Goal: Information Seeking & Learning: Learn about a topic

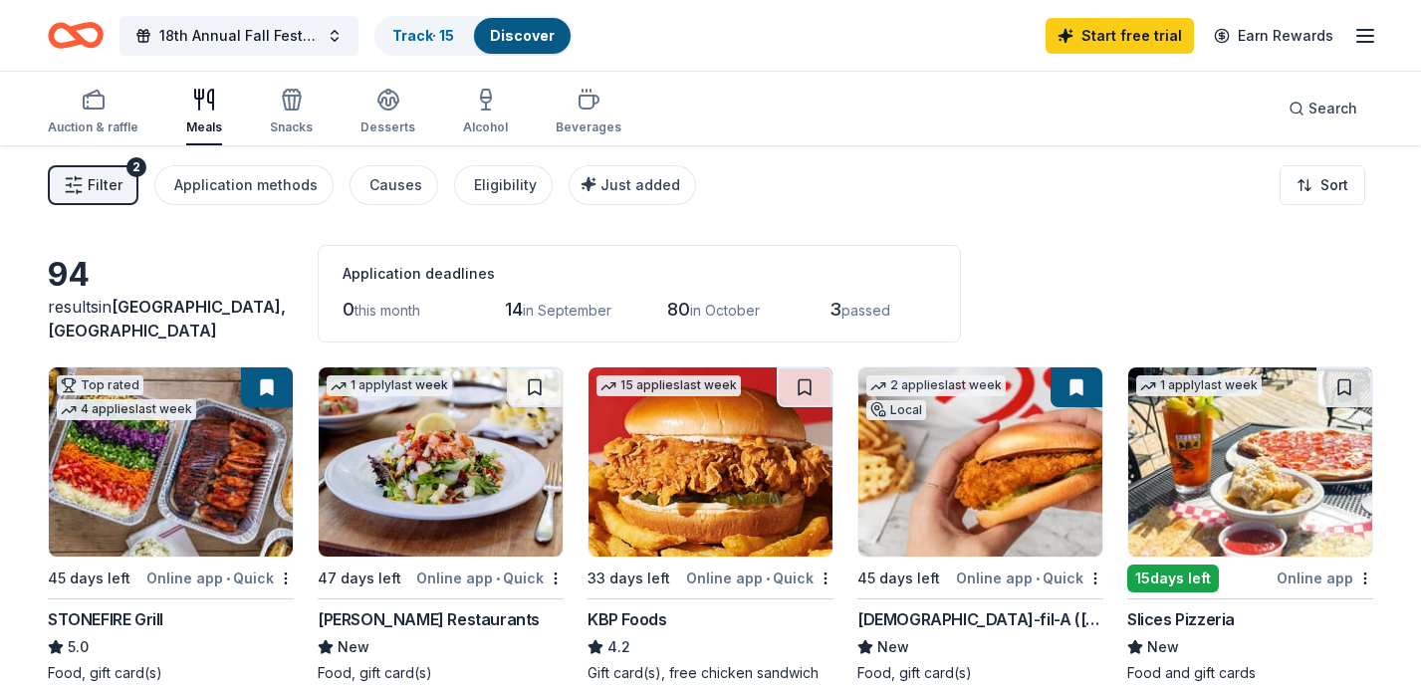
scroll to position [609, 0]
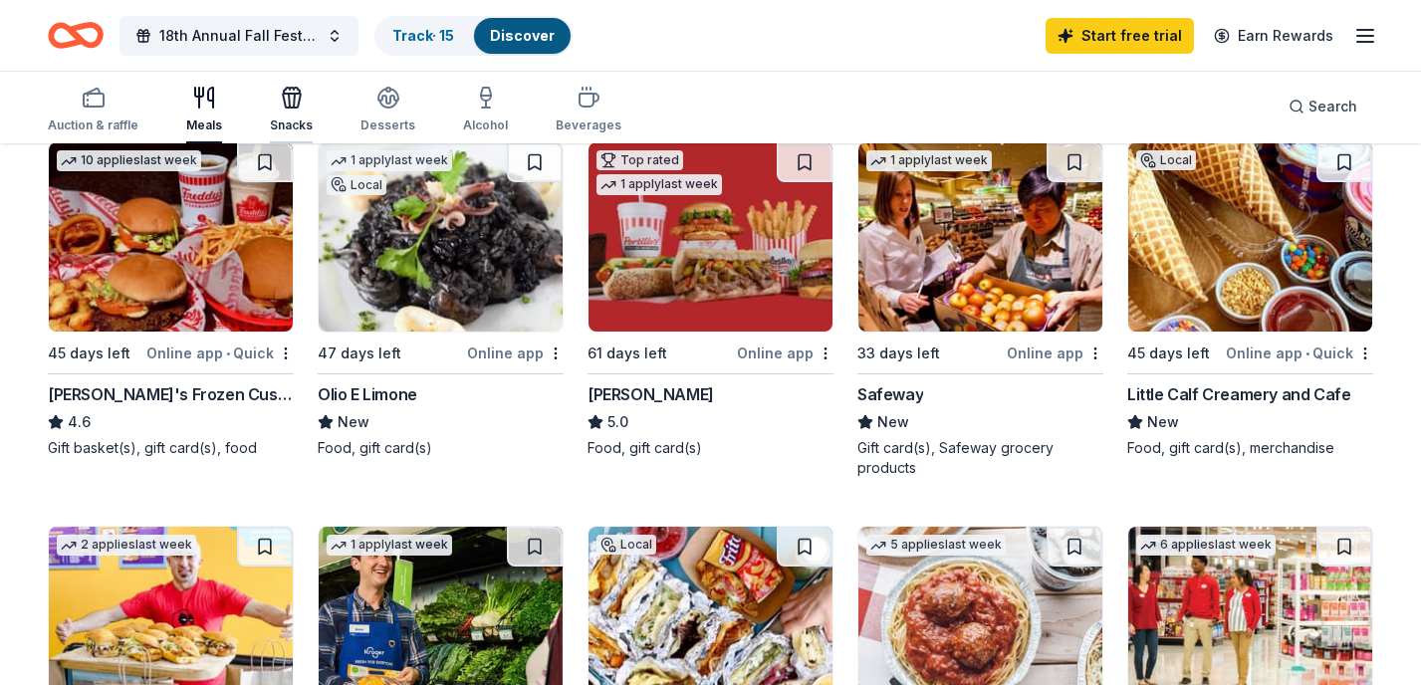
click at [297, 109] on icon "button" at bounding box center [292, 98] width 24 height 24
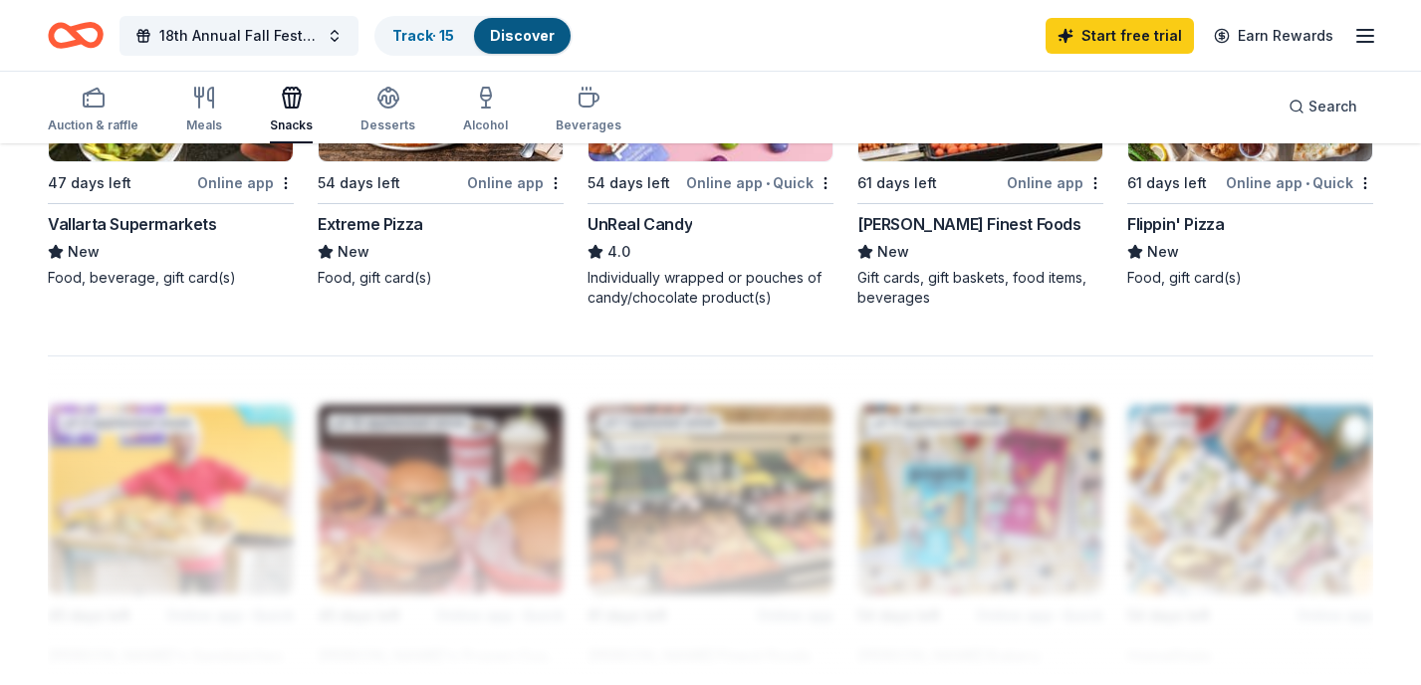
scroll to position [1555, 0]
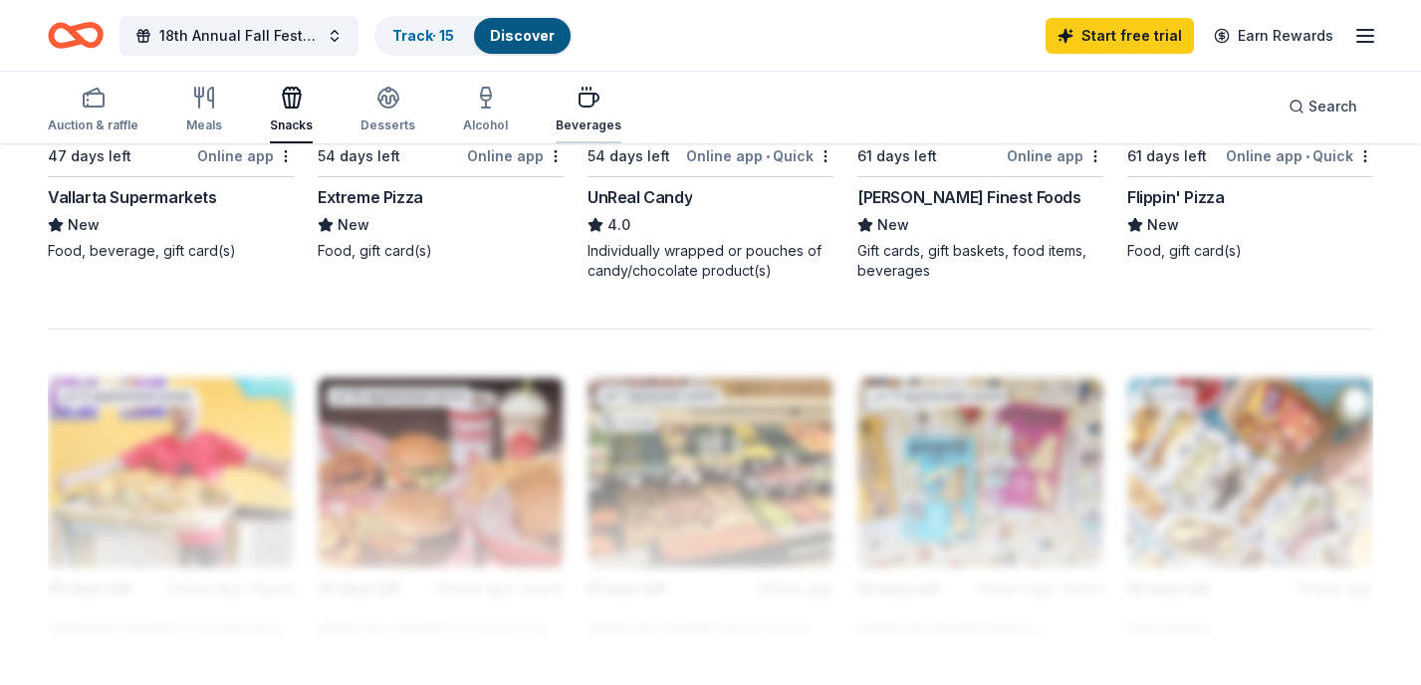
click at [577, 101] on icon "button" at bounding box center [588, 98] width 24 height 24
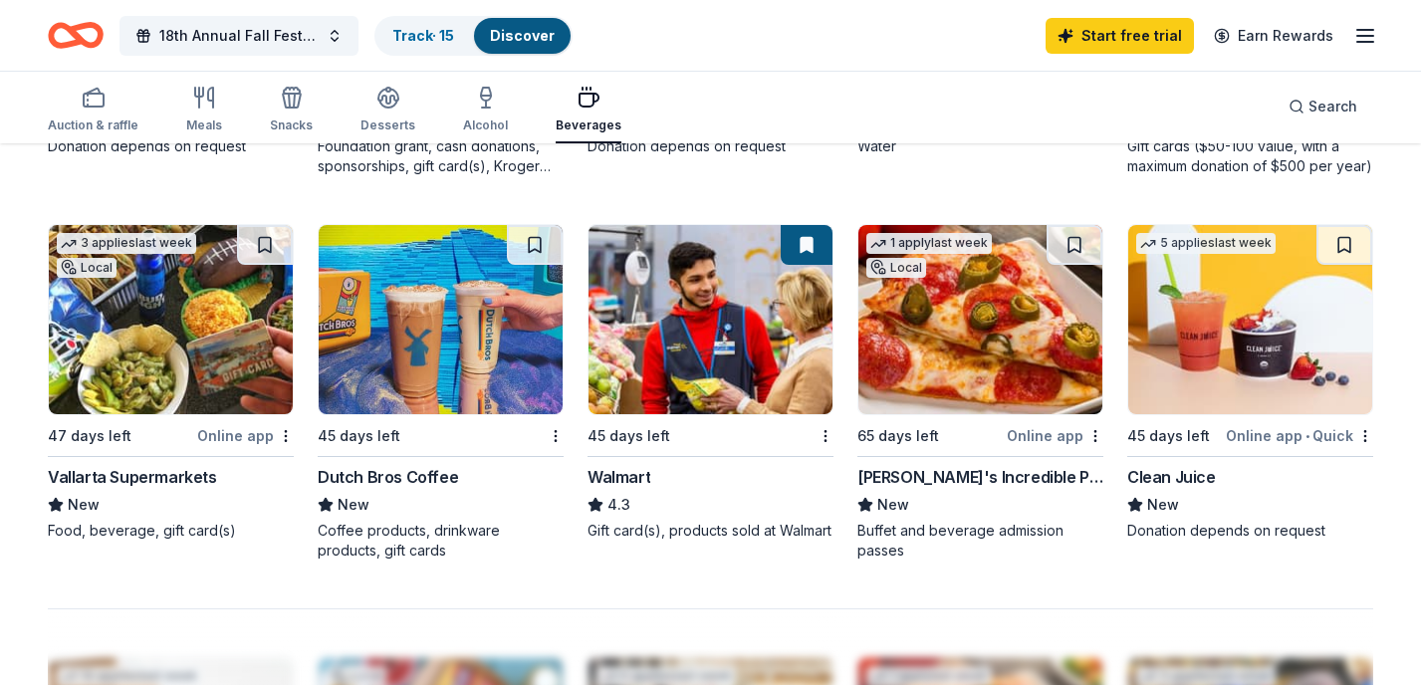
scroll to position [1277, 0]
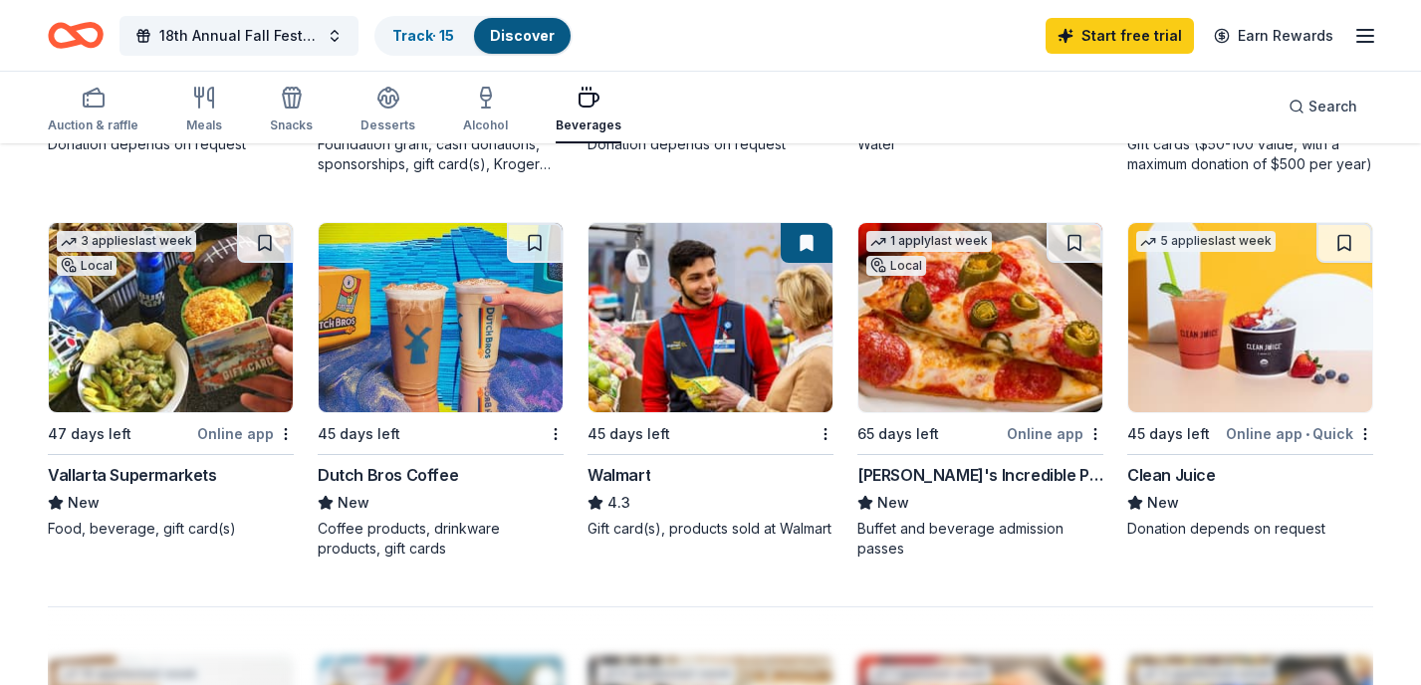
click at [403, 365] on img at bounding box center [441, 317] width 244 height 189
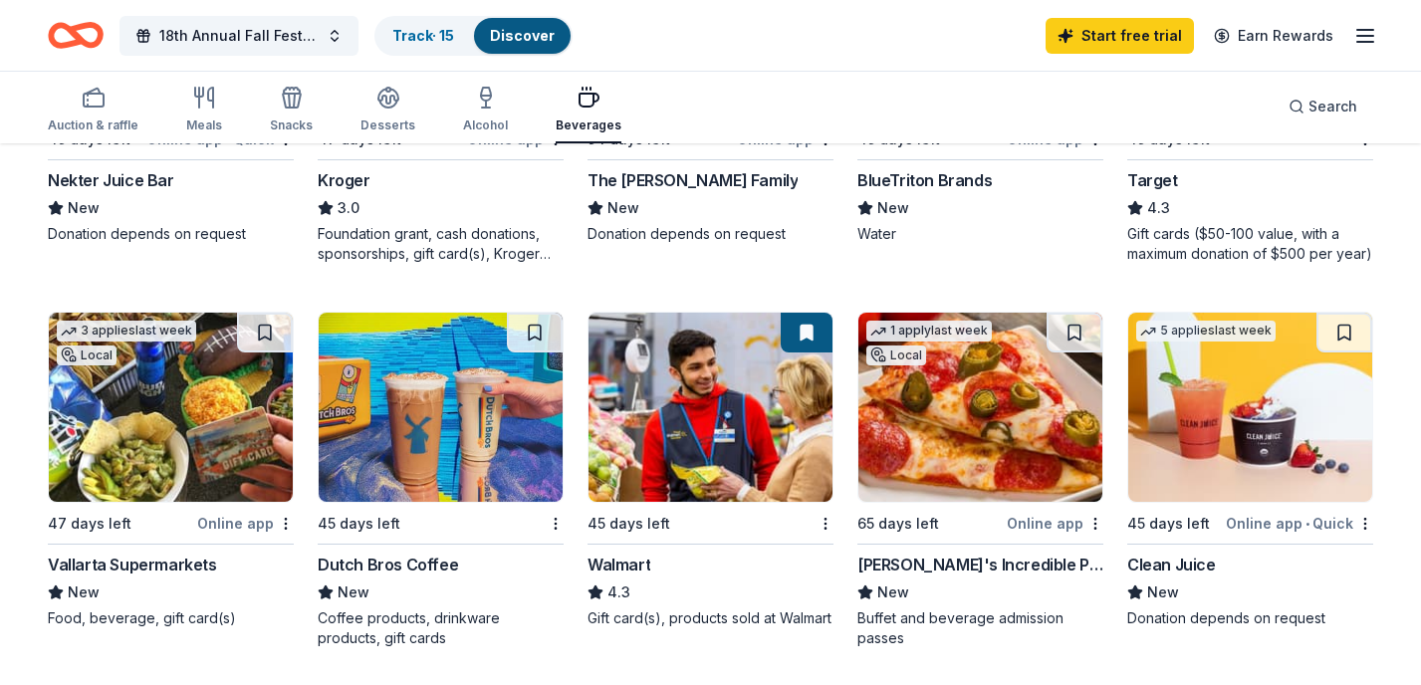
scroll to position [1186, 0]
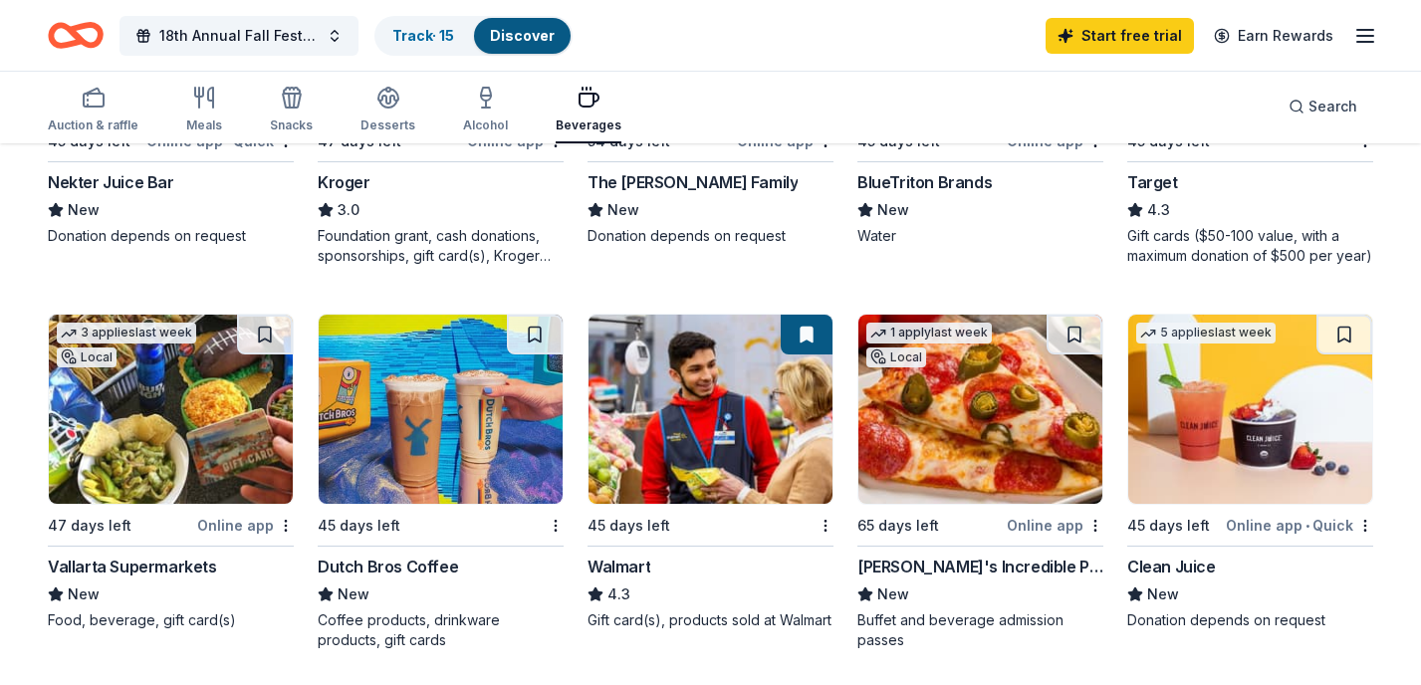
click at [463, 430] on img at bounding box center [441, 409] width 244 height 189
click at [442, 428] on img at bounding box center [441, 409] width 244 height 189
click at [1028, 467] on img at bounding box center [980, 409] width 244 height 189
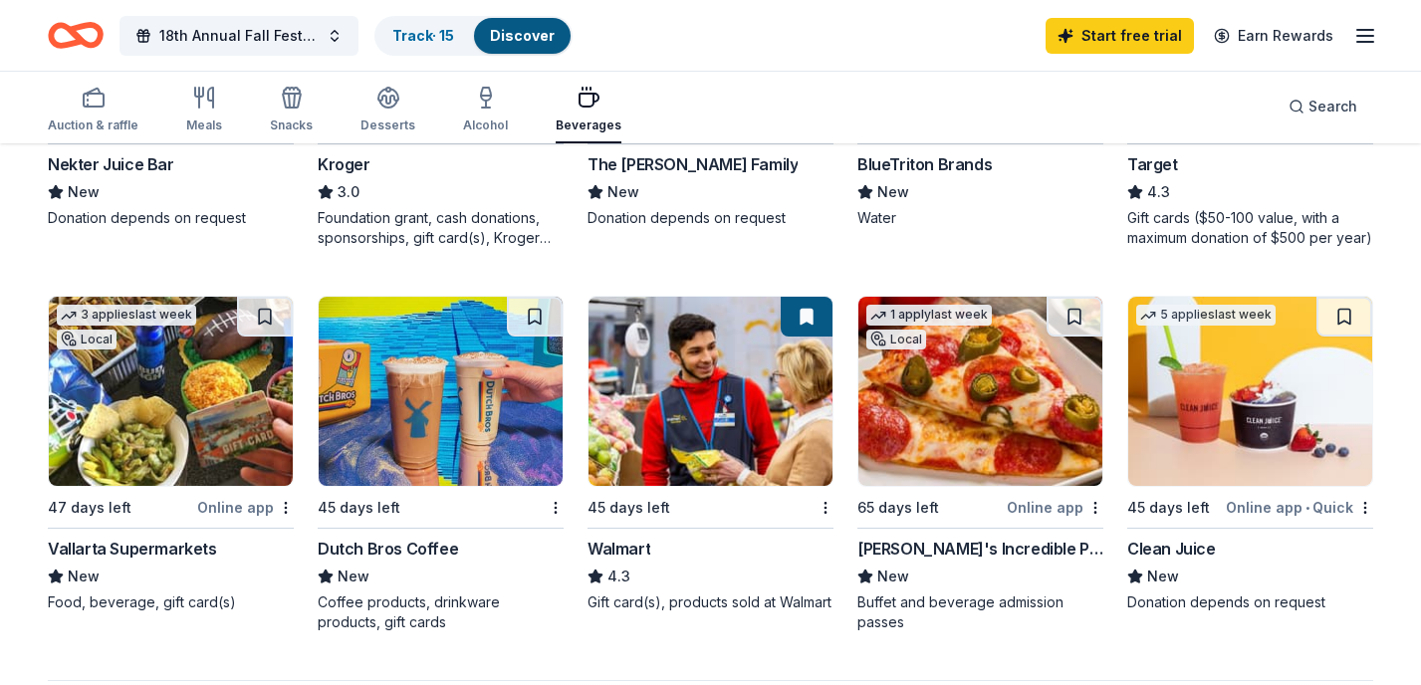
scroll to position [1163, 0]
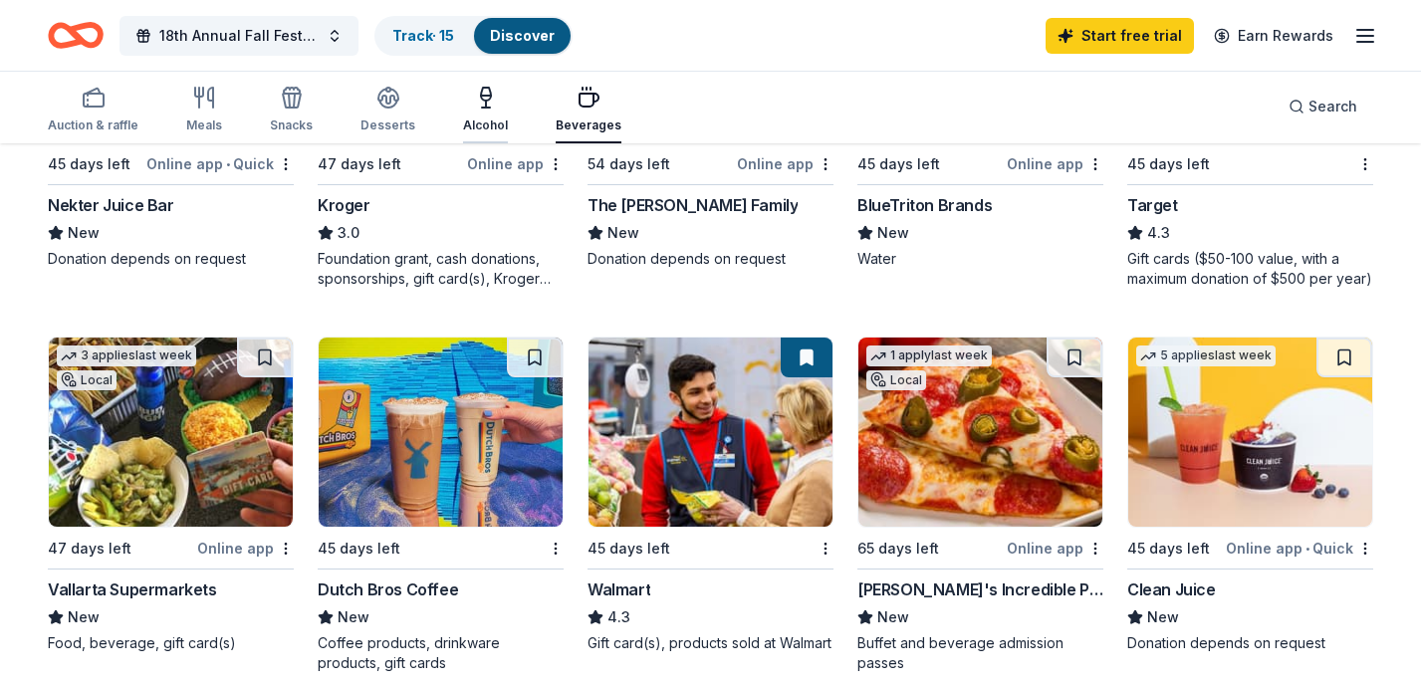
click at [479, 123] on div "Alcohol" at bounding box center [485, 125] width 45 height 16
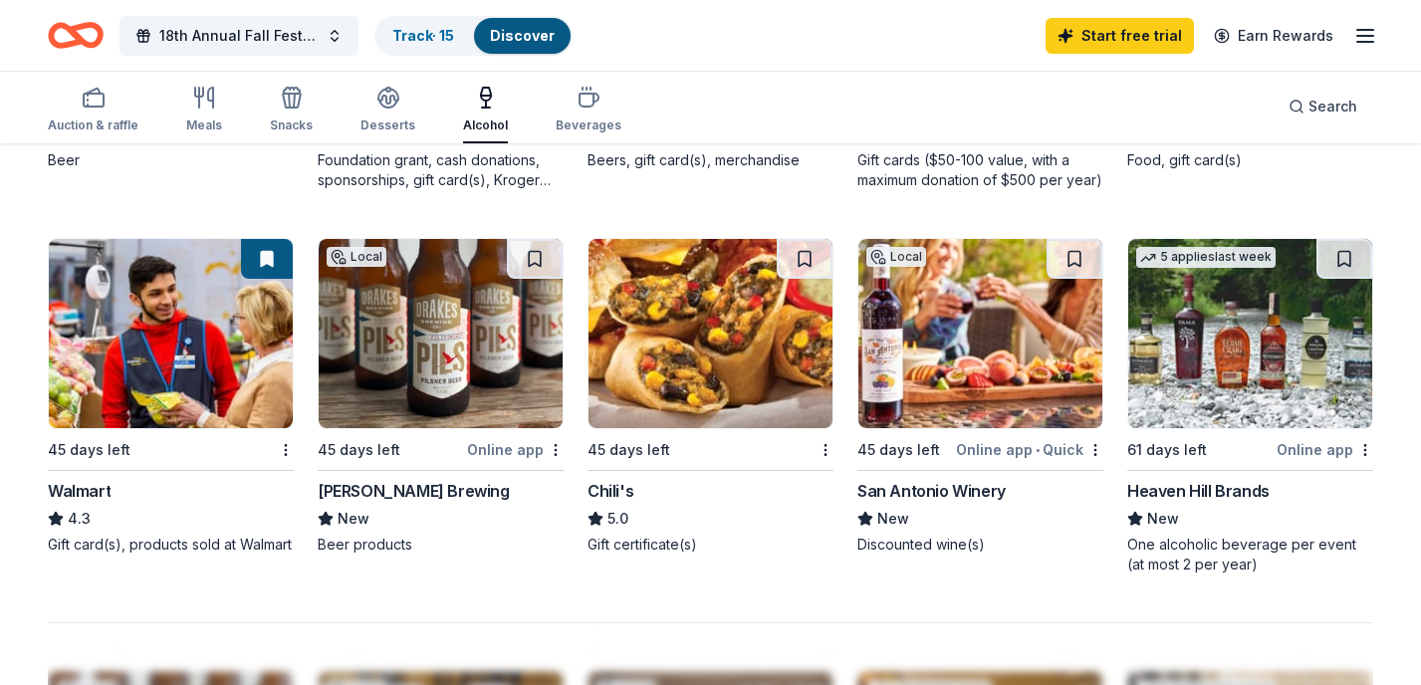
scroll to position [1283, 0]
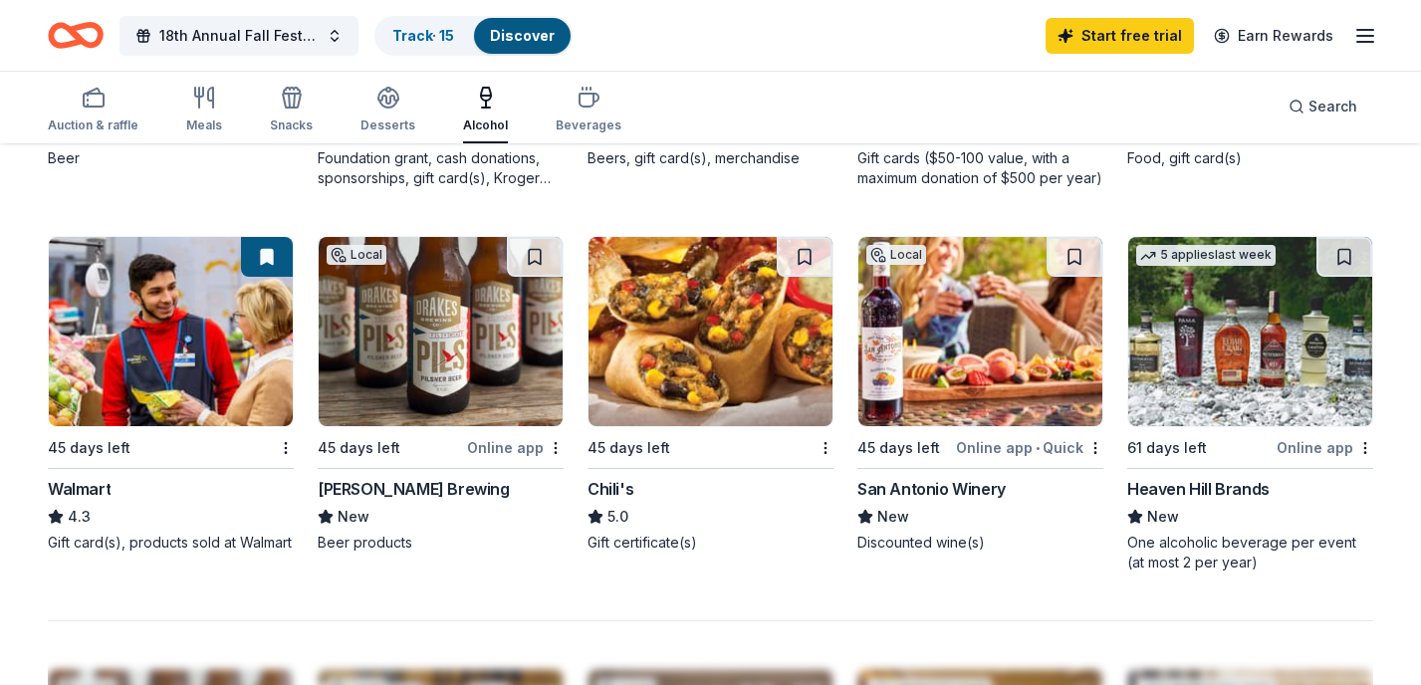
click at [710, 338] on img at bounding box center [710, 331] width 244 height 189
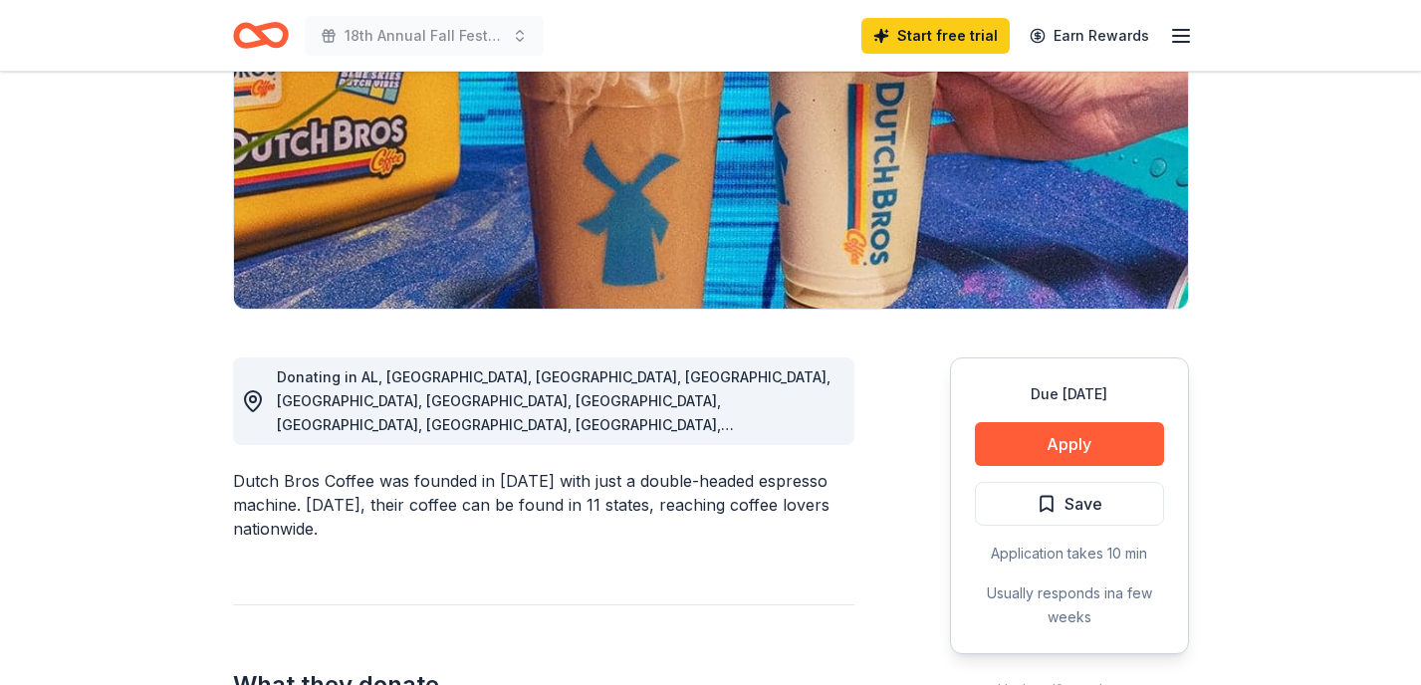
scroll to position [302, 0]
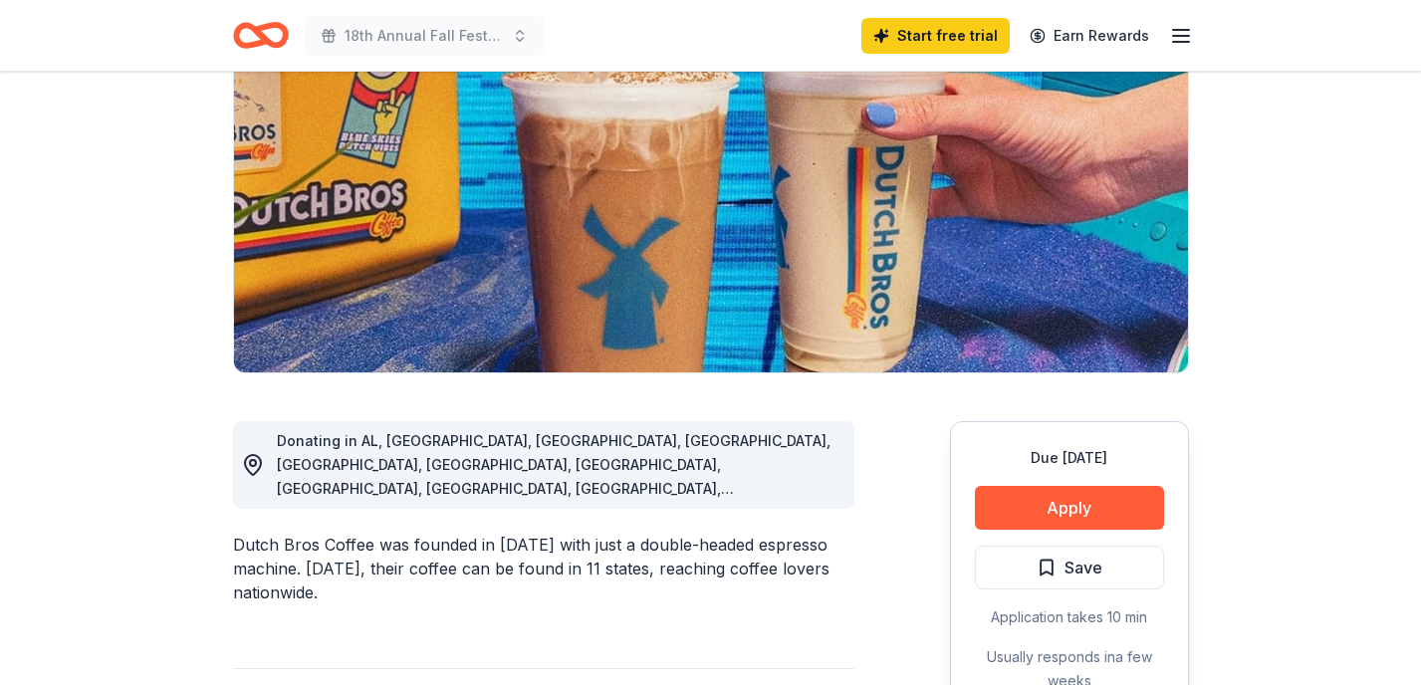
scroll to position [233, 0]
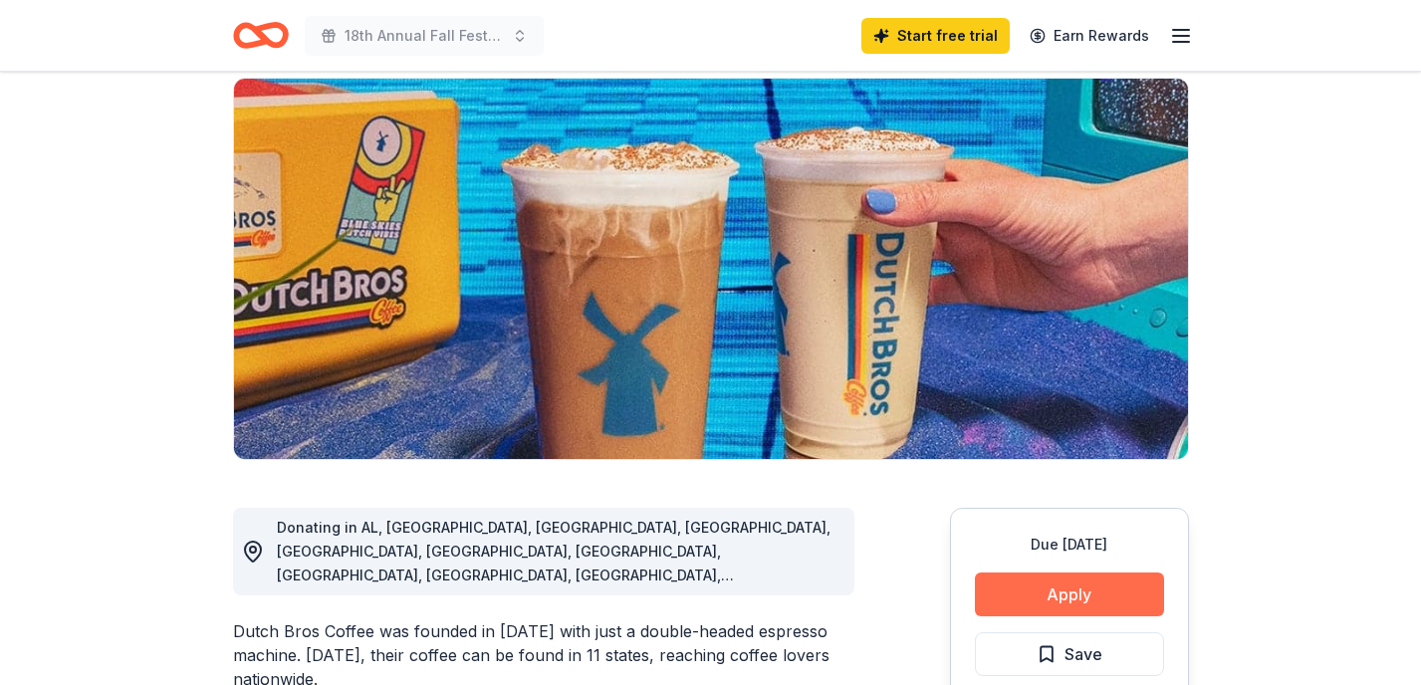
scroll to position [145, 0]
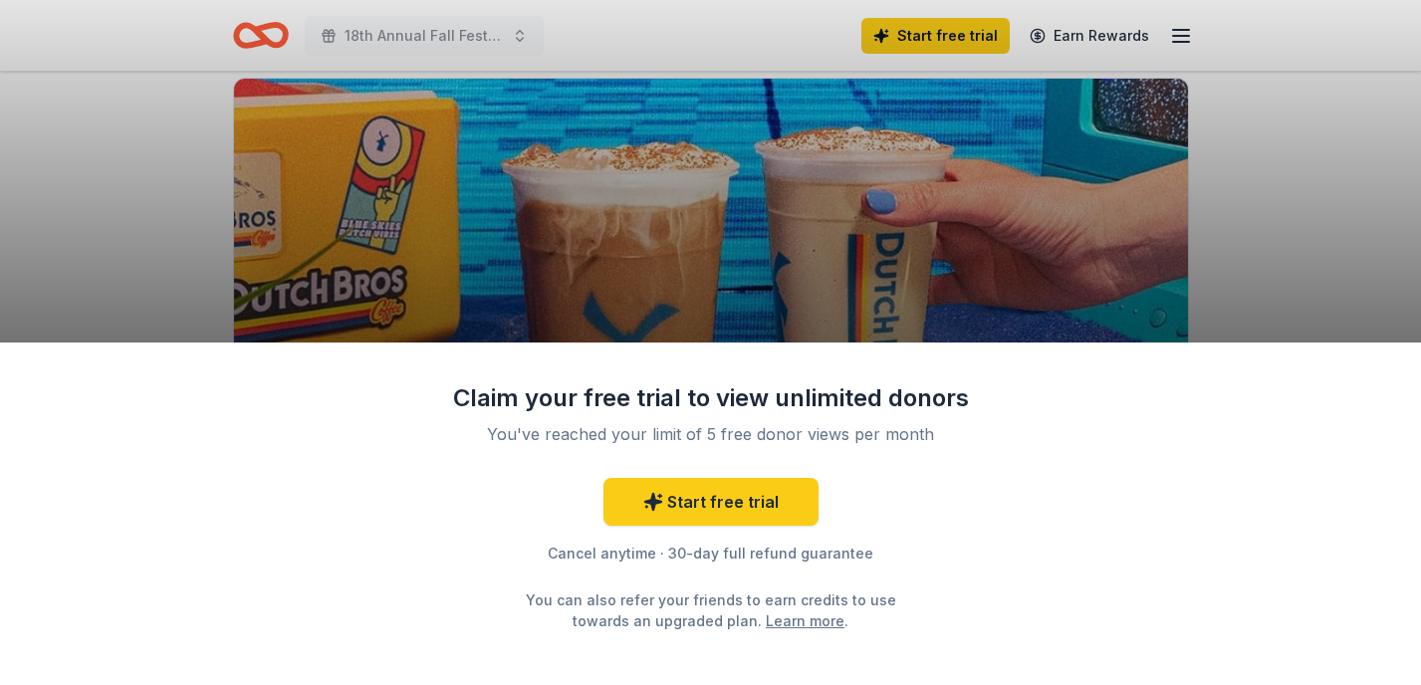
click at [1024, 592] on div "Claim your free trial to view unlimited donors You've reached your limit of 5 f…" at bounding box center [710, 513] width 1421 height 342
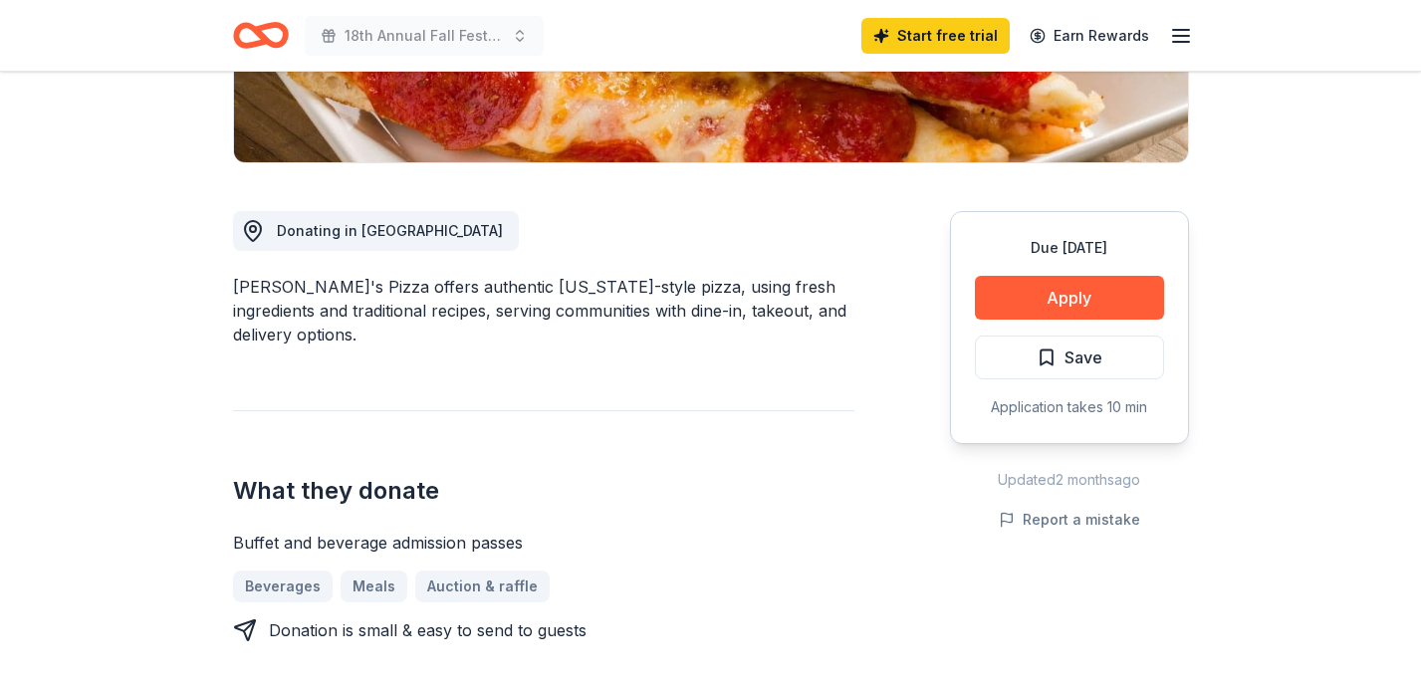
scroll to position [472, 0]
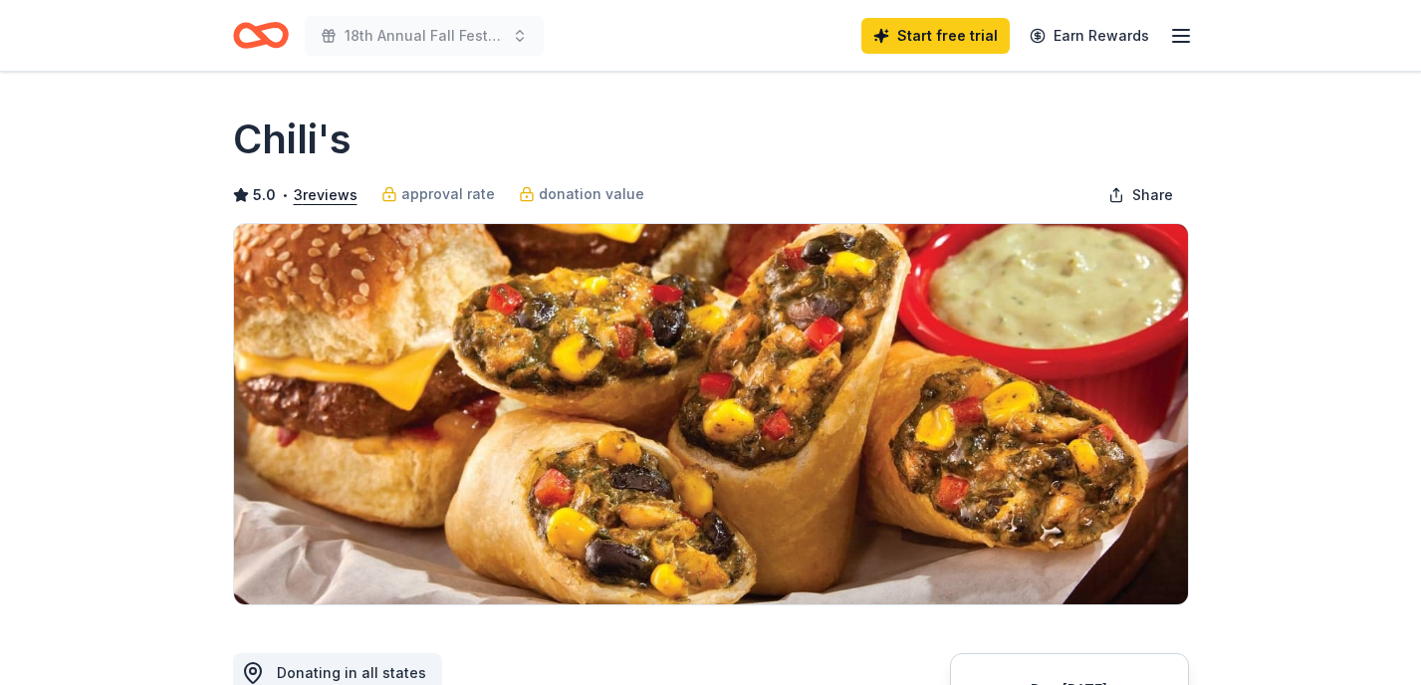
scroll to position [126, 0]
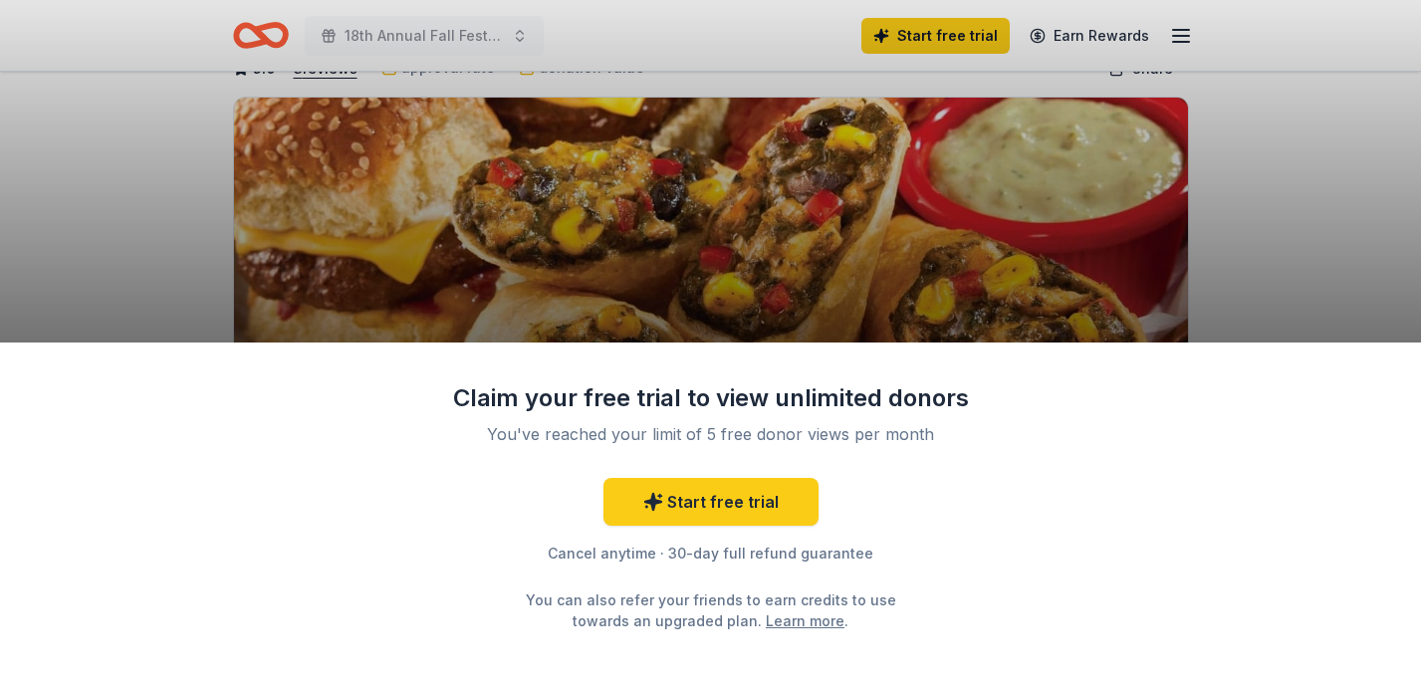
click at [1108, 603] on div "Claim your free trial to view unlimited donors You've reached your limit of 5 f…" at bounding box center [710, 513] width 1421 height 342
